Goal: Task Accomplishment & Management: Complete application form

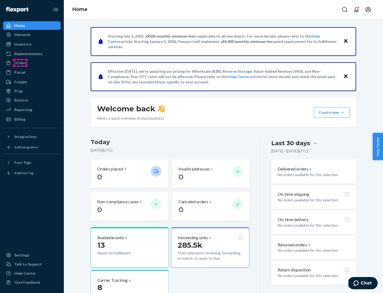
click at [20, 63] on div "Orders" at bounding box center [20, 62] width 13 height 5
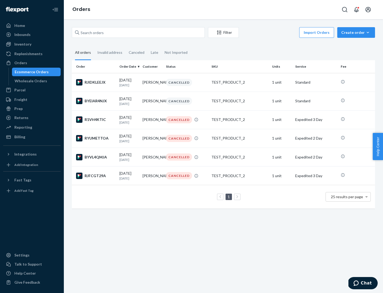
click at [30, 81] on div "Wholesale Orders" at bounding box center [31, 80] width 32 height 5
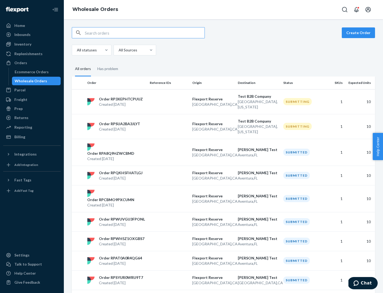
click at [360, 33] on button "Create Order" at bounding box center [358, 32] width 33 height 11
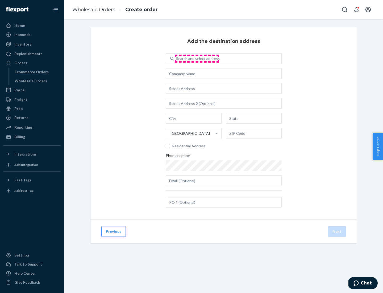
click at [197, 59] on div "Search and select address" at bounding box center [198, 58] width 44 height 5
click at [177, 59] on input "Search and select address" at bounding box center [176, 58] width 1 height 5
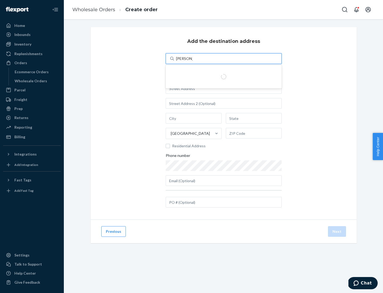
type input "Shubham Test"
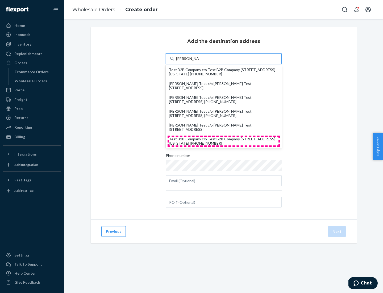
click at [224, 141] on div "Test B2B Company c/o Test B2B Company 1901 Avenue B North North Charleston, Sou…" at bounding box center [224, 141] width 110 height 9
click at [199, 61] on input "Shubham Test" at bounding box center [187, 58] width 23 height 5
type input "Test B2B Company"
type input "North Charleston"
type input "South Carolina"
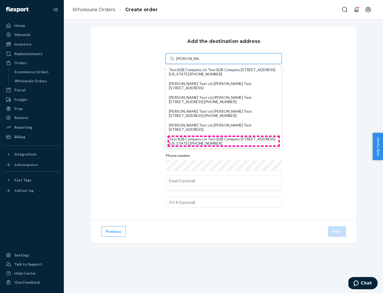
type input "29405"
type input "1901 Avenue B North"
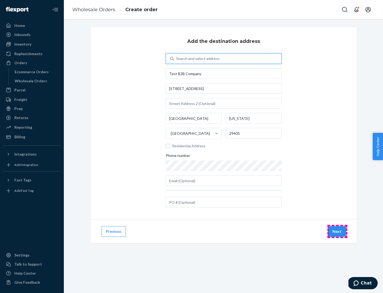
click at [338, 231] on button "Next" at bounding box center [337, 231] width 18 height 11
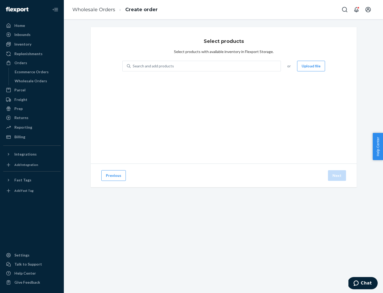
click at [206, 66] on div "Search and add products" at bounding box center [206, 66] width 150 height 10
click at [133, 66] on input "Search and add products" at bounding box center [133, 65] width 1 height 5
type input "test"
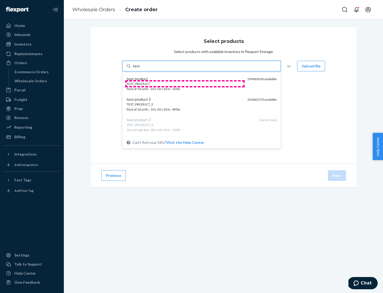
click at [185, 84] on div "TEST_PRODUCT" at bounding box center [185, 83] width 116 height 5
click at [140, 69] on input "test" at bounding box center [136, 65] width 7 height 5
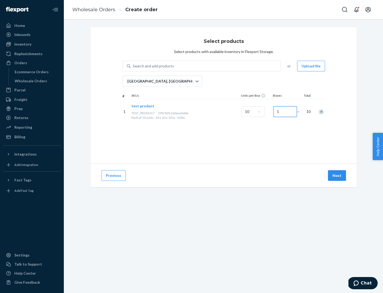
type input "1"
click at [338, 175] on button "Next" at bounding box center [337, 175] width 18 height 11
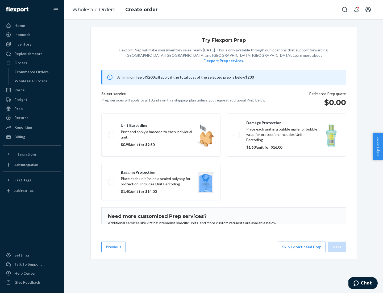
click at [161, 127] on label "Unit barcoding Print and apply a barcode to each individual unit. $0.95/unit fo…" at bounding box center [160, 134] width 119 height 43
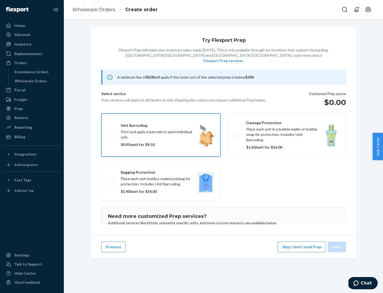
click at [112, 133] on input "Unit barcoding Print and apply a barcode to each individual unit. $0.95/unit fo…" at bounding box center [109, 134] width 3 height 3
checkbox input "true"
click at [338, 247] on button "Next" at bounding box center [337, 246] width 18 height 11
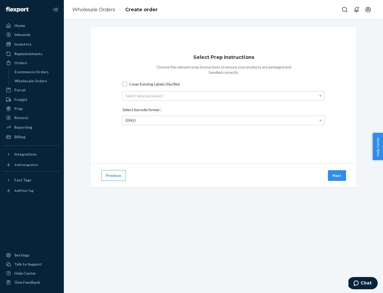
click at [125, 84] on input "Cover Existing Labels (Yes/No)" at bounding box center [125, 84] width 4 height 4
checkbox input "true"
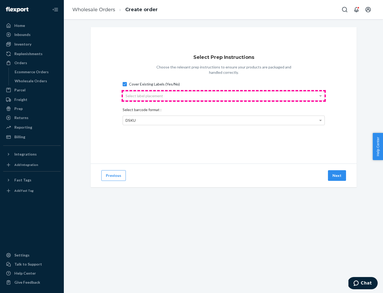
click at [224, 96] on div "Select label placement" at bounding box center [224, 95] width 202 height 9
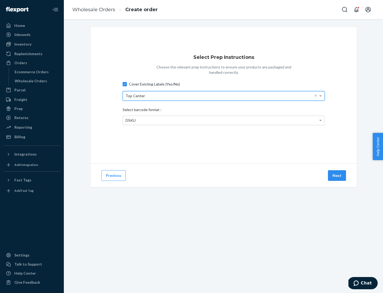
click at [130, 120] on span "DSKU" at bounding box center [131, 120] width 10 height 5
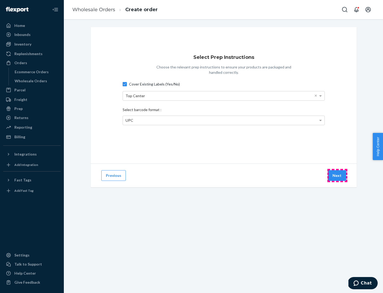
click at [338, 175] on button "Next" at bounding box center [337, 175] width 18 height 11
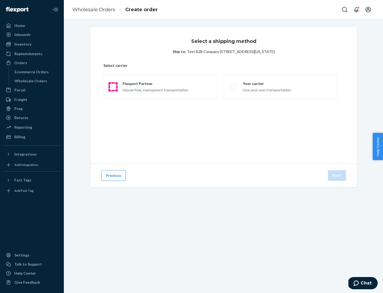
click at [113, 87] on span at bounding box center [113, 87] width 6 height 6
click at [113, 87] on input "Flexport Partner Hassle free, transparent transportation" at bounding box center [111, 86] width 3 height 3
radio input "true"
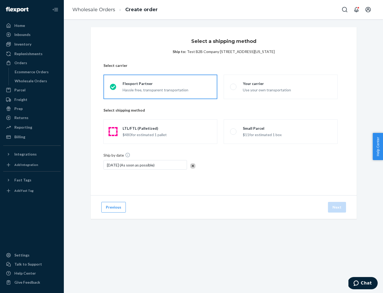
click at [113, 131] on span at bounding box center [113, 131] width 6 height 6
click at [113, 131] on input "LTL/FTL (Palletized) $480 for estimated 1 pallet" at bounding box center [111, 131] width 3 height 3
radio input "true"
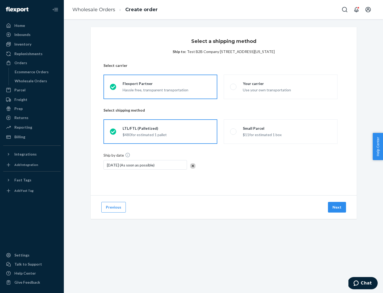
click at [338, 207] on button "Next" at bounding box center [337, 207] width 18 height 11
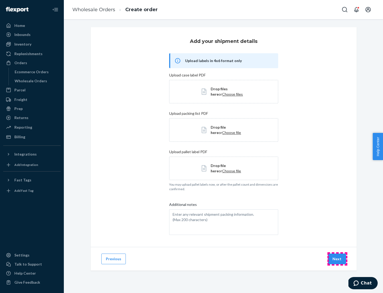
click at [338, 259] on button "Next" at bounding box center [337, 258] width 18 height 11
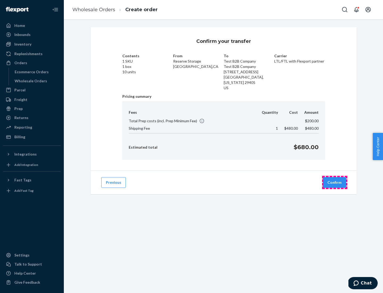
click at [335, 182] on button "Confirm" at bounding box center [334, 182] width 23 height 11
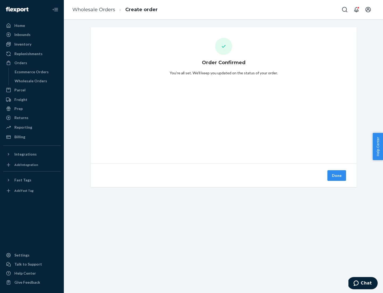
click at [337, 175] on button "Done" at bounding box center [337, 175] width 19 height 11
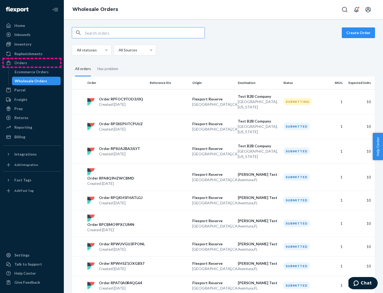
click at [32, 63] on div "Orders" at bounding box center [32, 62] width 56 height 7
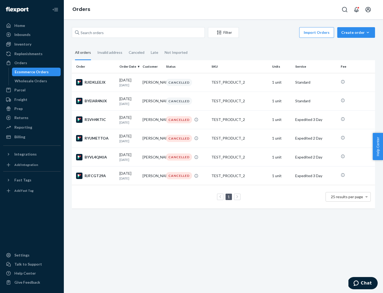
click at [30, 81] on div "Wholesale Orders" at bounding box center [31, 80] width 32 height 5
